Goal: Task Accomplishment & Management: Complete application form

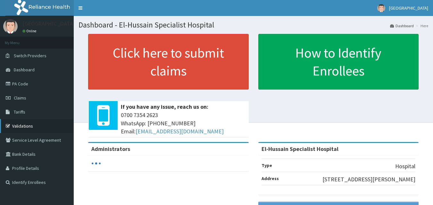
click at [36, 124] on link "Validations" at bounding box center [37, 126] width 74 height 14
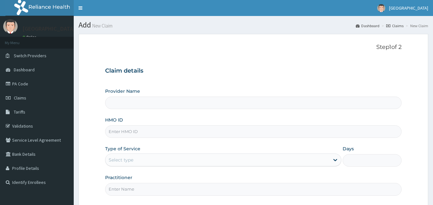
click at [149, 144] on div "Provider Name HMO ID Type of Service Select type Days Practitioner" at bounding box center [253, 142] width 297 height 108
drag, startPoint x: 148, startPoint y: 134, endPoint x: 151, endPoint y: 130, distance: 4.2
click at [151, 130] on input "HMO ID" at bounding box center [253, 132] width 297 height 12
type input "NIT"
type input "El-Hussain Specialist Hospital"
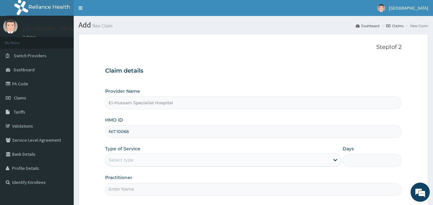
click at [155, 126] on div "HMO ID NIT10066" at bounding box center [253, 127] width 297 height 21
click at [156, 129] on input "NIT10066" at bounding box center [253, 132] width 297 height 12
type input "NIT10066/B"
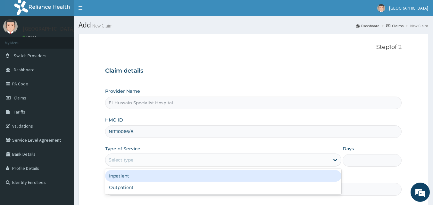
click at [143, 162] on div "Select type" at bounding box center [217, 160] width 224 height 10
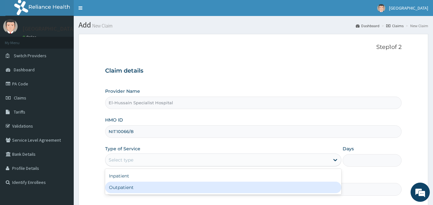
click at [144, 188] on div "Outpatient" at bounding box center [223, 188] width 236 height 12
type input "1"
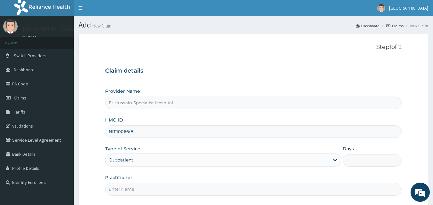
click at [144, 191] on input "Practitioner" at bounding box center [253, 189] width 297 height 12
type input "DR. RANSOME"
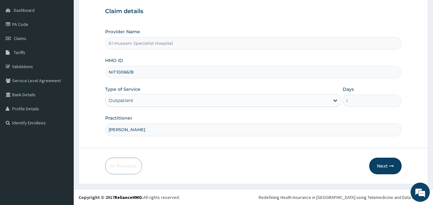
scroll to position [60, 0]
click at [115, 73] on input "NIT10066/B" at bounding box center [253, 72] width 297 height 12
click at [137, 72] on input "NIT/10066/B" at bounding box center [253, 72] width 297 height 12
type input "NIT/10066/B"
click at [381, 162] on button "Next" at bounding box center [385, 166] width 32 height 17
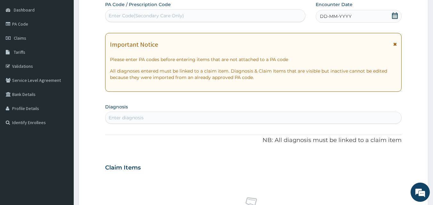
click at [187, 16] on div "Enter Code(Secondary Care Only)" at bounding box center [205, 16] width 200 height 10
drag, startPoint x: 187, startPoint y: 16, endPoint x: 175, endPoint y: 14, distance: 12.1
click at [175, 14] on div "Enter Code(Secondary Care Only)" at bounding box center [146, 15] width 75 height 6
paste input "PA/864561"
type input "PA/864561"
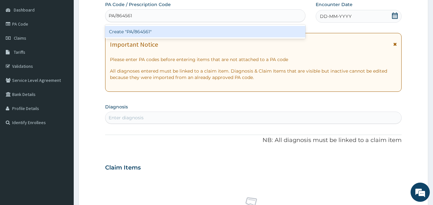
click at [170, 32] on div "Create "PA/864561"" at bounding box center [205, 32] width 200 height 12
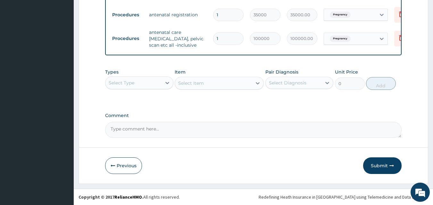
scroll to position [282, 0]
click at [364, 163] on button "Submit" at bounding box center [382, 166] width 38 height 17
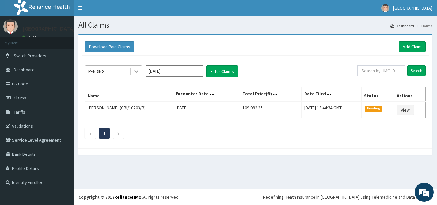
click at [135, 72] on icon at bounding box center [136, 71] width 6 height 6
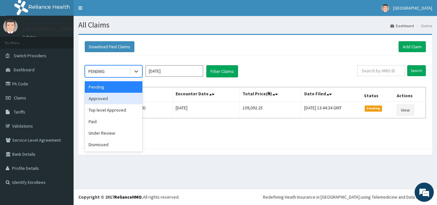
click at [129, 102] on div "Approved" at bounding box center [114, 99] width 58 height 12
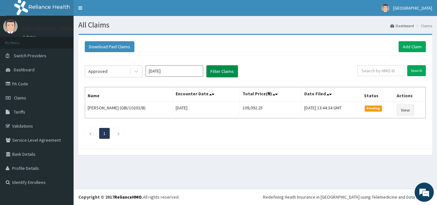
click at [223, 74] on button "Filter Claims" at bounding box center [223, 71] width 32 height 12
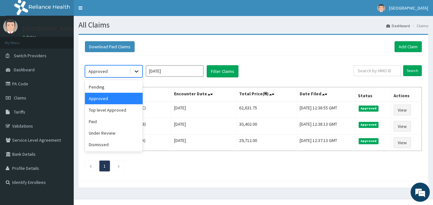
click at [138, 73] on icon at bounding box center [136, 71] width 6 height 6
click at [129, 134] on div "Under Review" at bounding box center [114, 133] width 58 height 12
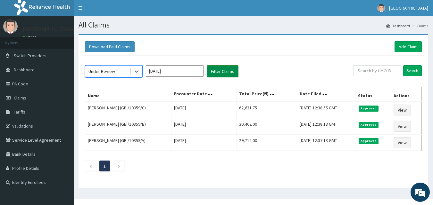
click at [222, 71] on button "Filter Claims" at bounding box center [223, 71] width 32 height 12
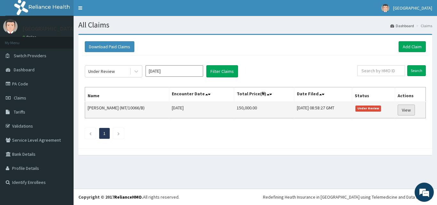
click at [405, 113] on link "View" at bounding box center [406, 110] width 17 height 11
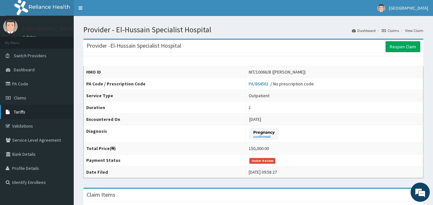
click at [31, 115] on link "Tariffs" at bounding box center [37, 112] width 74 height 14
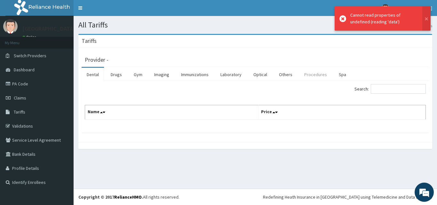
click at [306, 74] on link "Procedures" at bounding box center [315, 74] width 33 height 13
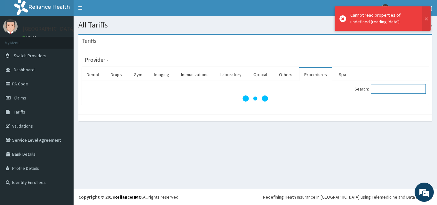
click at [387, 87] on input "Search:" at bounding box center [398, 89] width 55 height 10
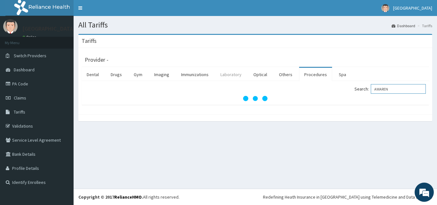
type input "AWAREN"
click at [233, 75] on link "Laboratory" at bounding box center [231, 74] width 31 height 13
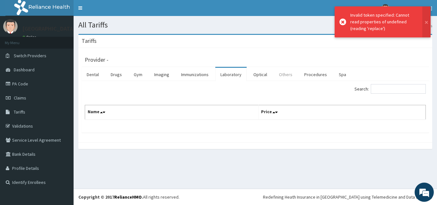
click at [286, 75] on link "Others" at bounding box center [286, 74] width 24 height 13
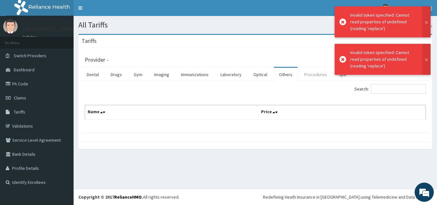
click at [305, 75] on link "Procedures" at bounding box center [315, 74] width 33 height 13
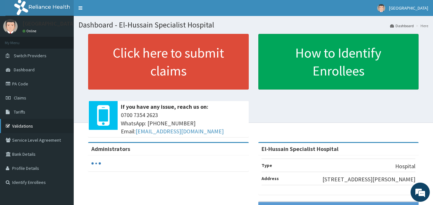
click at [27, 124] on link "Validations" at bounding box center [37, 126] width 74 height 14
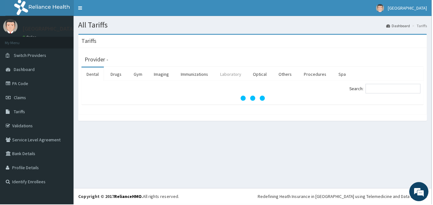
click at [233, 75] on link "Laboratory" at bounding box center [231, 74] width 31 height 13
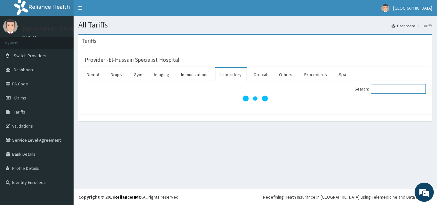
click at [407, 91] on input "Search:" at bounding box center [398, 89] width 55 height 10
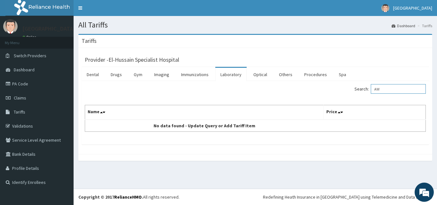
type input "A"
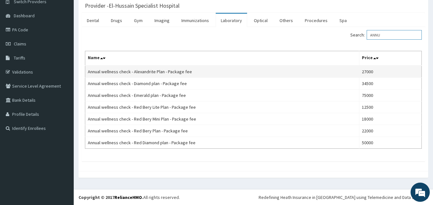
scroll to position [54, 0]
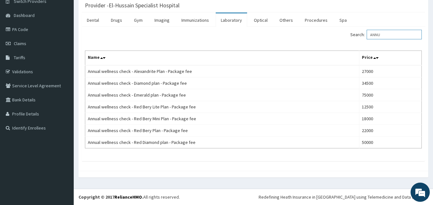
type input "ANNU"
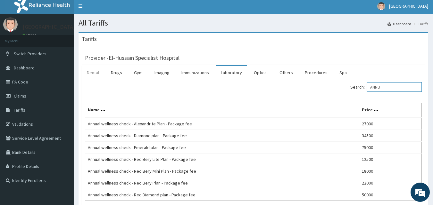
scroll to position [0, 0]
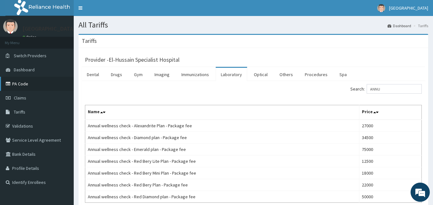
click at [28, 85] on link "PA Code" at bounding box center [37, 84] width 74 height 14
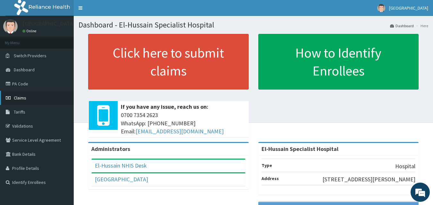
click at [20, 97] on span "Claims" at bounding box center [20, 98] width 12 height 6
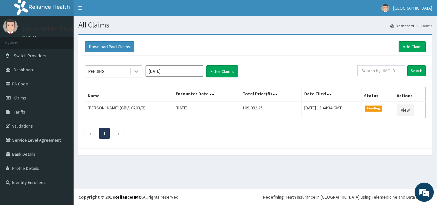
click at [135, 73] on icon at bounding box center [136, 71] width 6 height 6
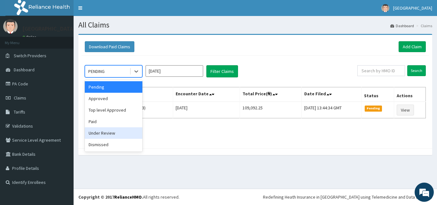
click at [121, 130] on div "Under Review" at bounding box center [114, 133] width 58 height 12
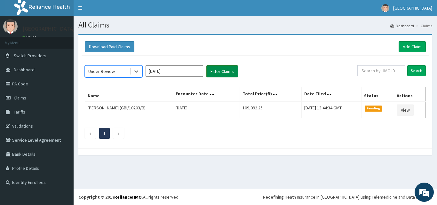
click at [212, 68] on button "Filter Claims" at bounding box center [223, 71] width 32 height 12
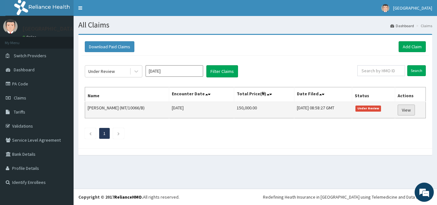
click at [409, 111] on link "View" at bounding box center [406, 110] width 17 height 11
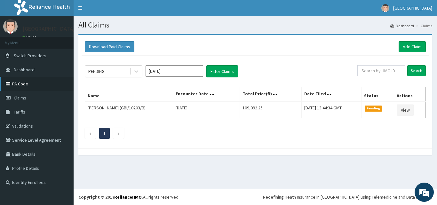
click at [38, 86] on link "PA Code" at bounding box center [37, 84] width 74 height 14
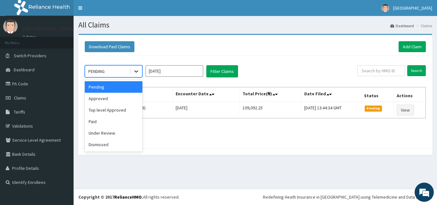
click at [137, 73] on icon at bounding box center [136, 71] width 6 height 6
click at [121, 102] on div "Approved" at bounding box center [114, 99] width 58 height 12
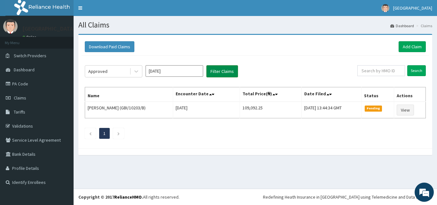
click at [216, 73] on button "Filter Claims" at bounding box center [223, 71] width 32 height 12
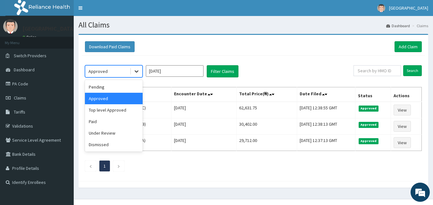
click at [139, 73] on icon at bounding box center [136, 71] width 6 height 6
click at [122, 122] on div "Paid" at bounding box center [114, 122] width 58 height 12
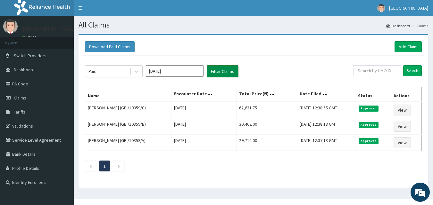
click at [227, 71] on button "Filter Claims" at bounding box center [223, 71] width 32 height 12
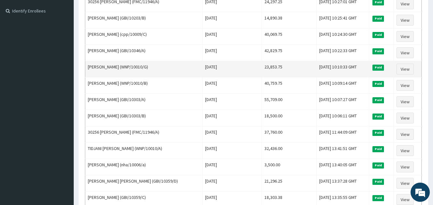
scroll to position [192, 0]
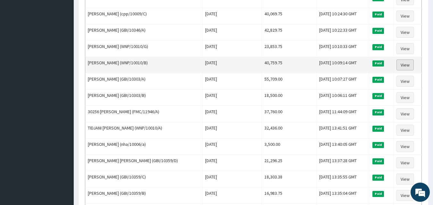
click at [404, 67] on link "View" at bounding box center [404, 65] width 17 height 11
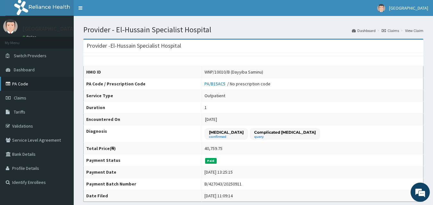
click at [47, 85] on link "PA Code" at bounding box center [37, 84] width 74 height 14
